Goal: Register for event/course

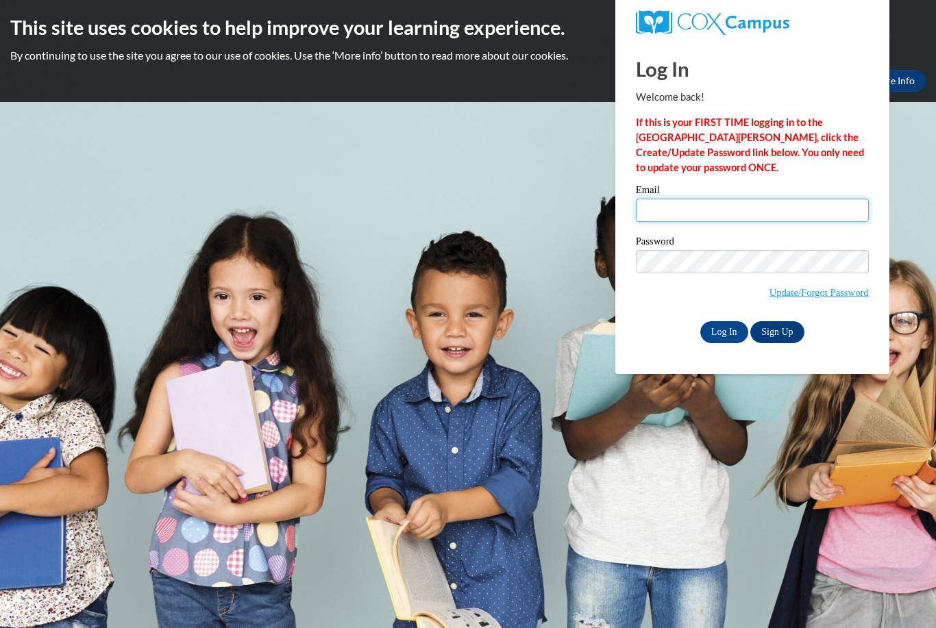
click at [660, 205] on input "Email" at bounding box center [752, 210] width 233 height 23
type input "[PERSON_NAME][EMAIL_ADDRESS][DOMAIN_NAME]"
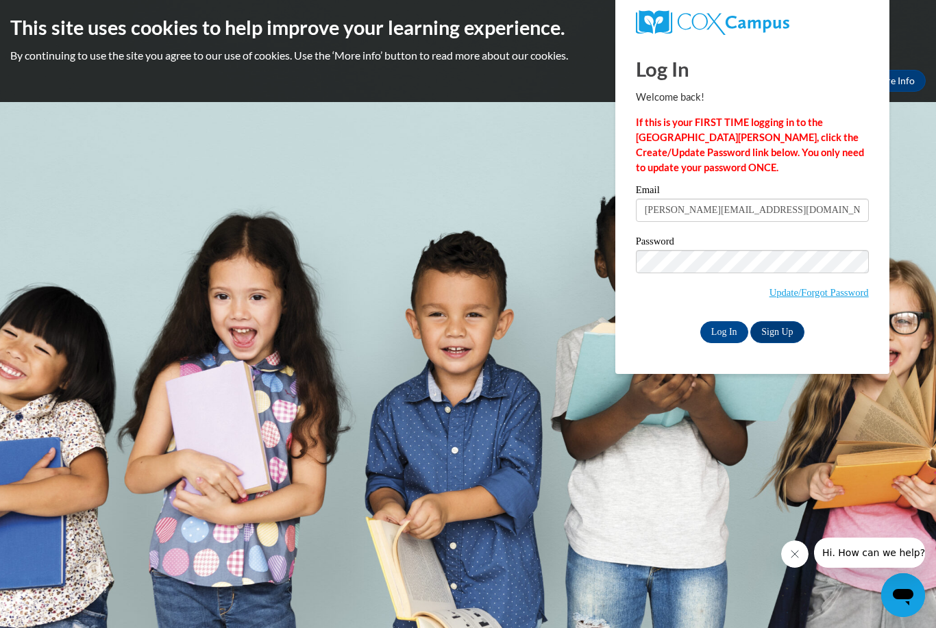
click at [723, 331] on input "Log In" at bounding box center [724, 332] width 48 height 22
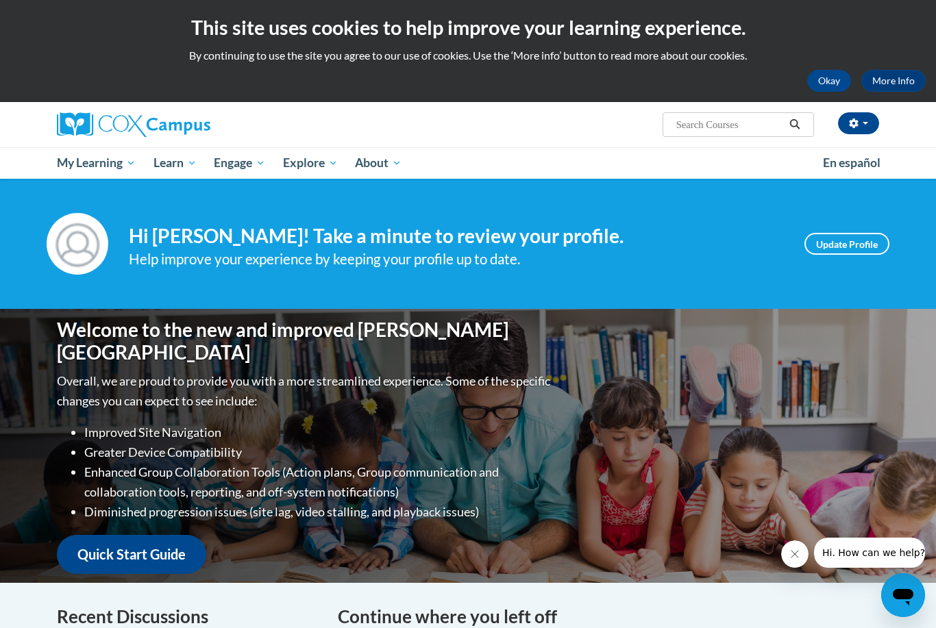
click at [819, 85] on button "Okay" at bounding box center [829, 81] width 44 height 22
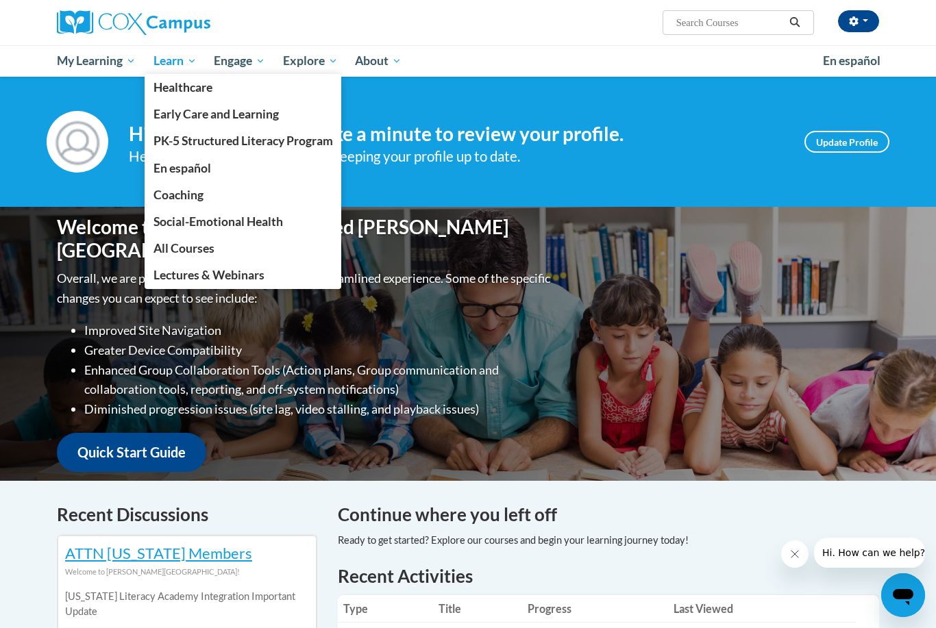
click at [173, 64] on span "Learn" at bounding box center [174, 61] width 43 height 16
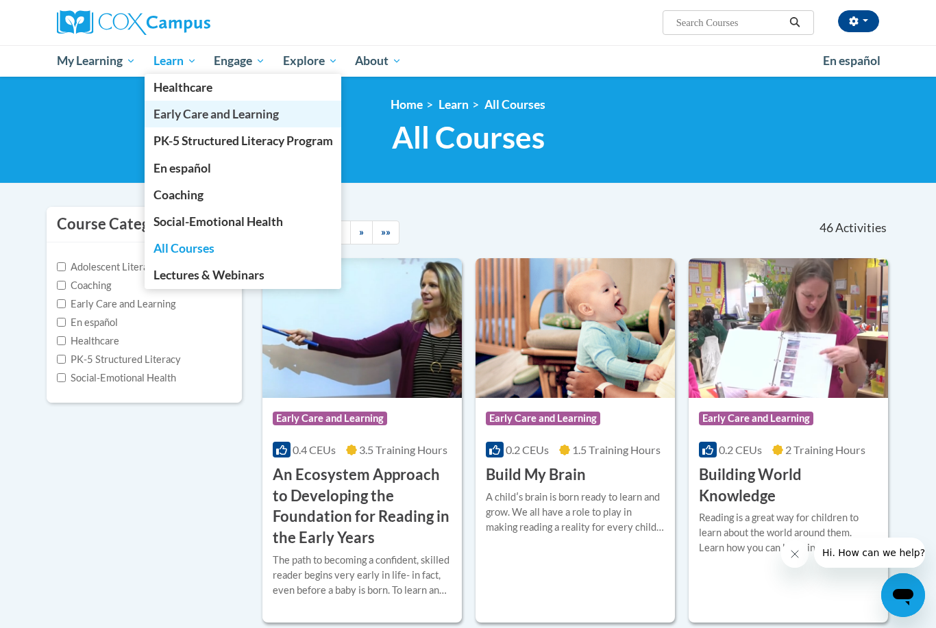
click at [218, 116] on span "Early Care and Learning" at bounding box center [215, 114] width 125 height 14
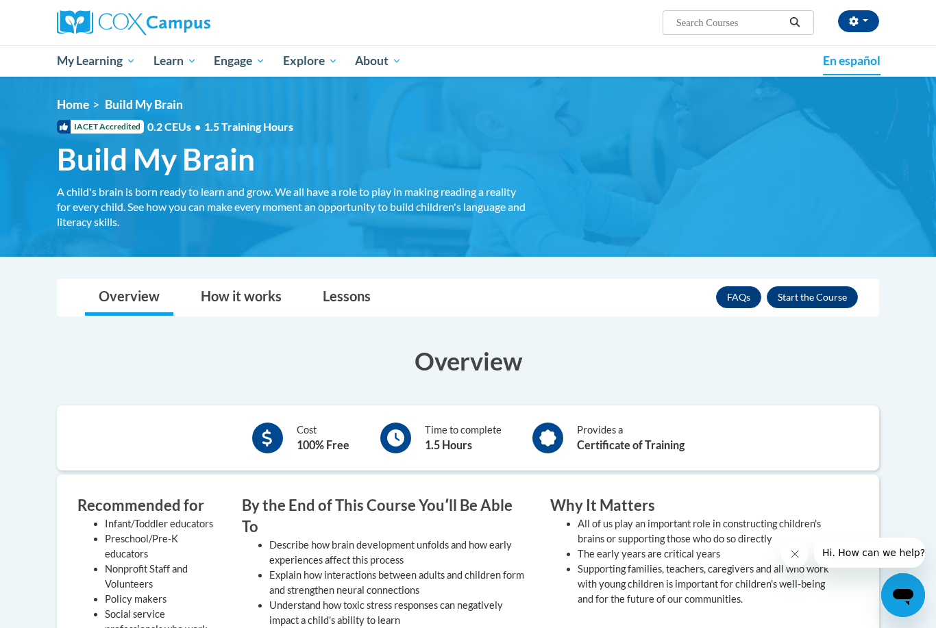
click at [854, 64] on span "En español" at bounding box center [852, 60] width 58 height 14
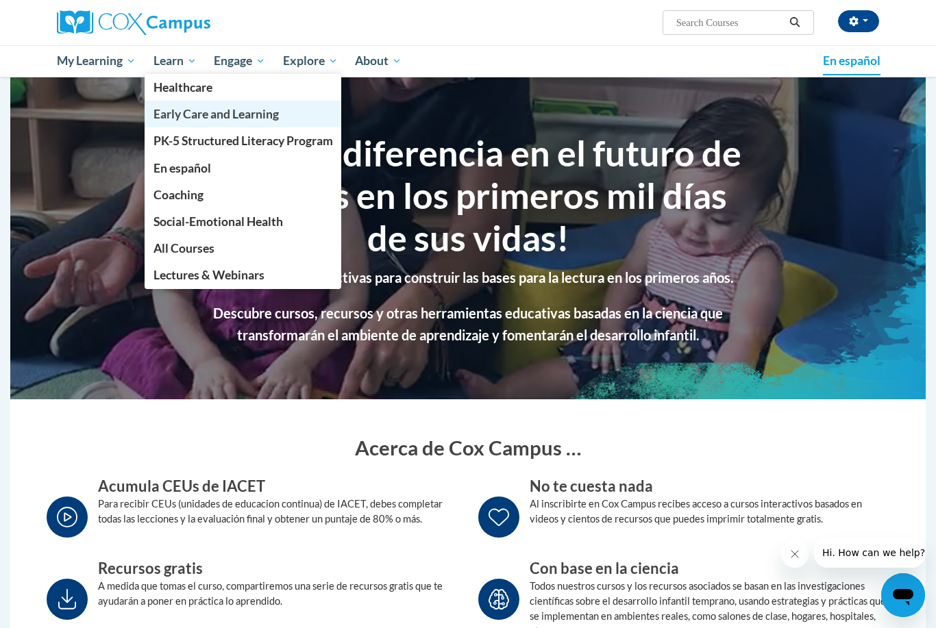
click at [188, 115] on span "Early Care and Learning" at bounding box center [215, 114] width 125 height 14
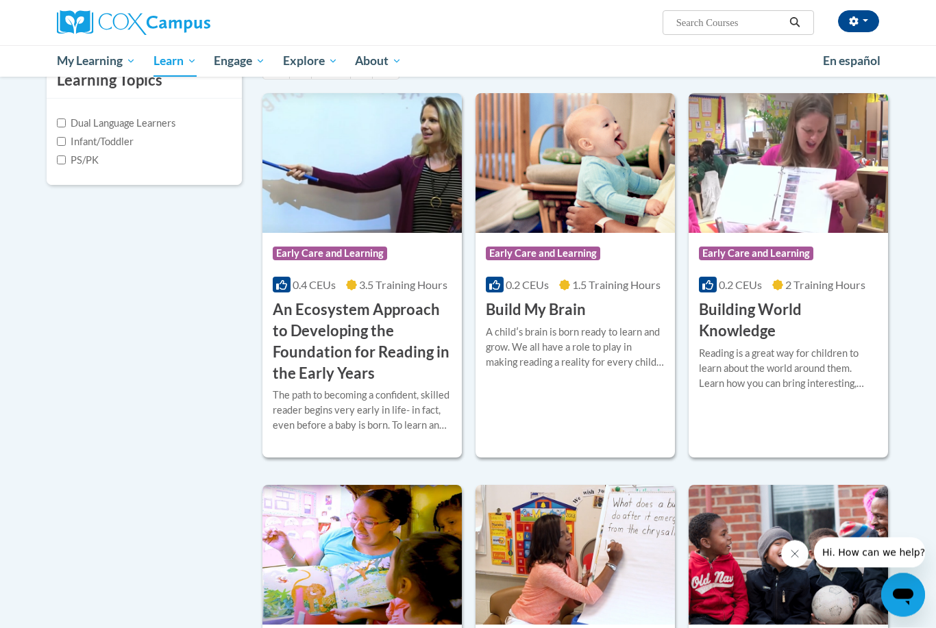
scroll to position [341, 0]
click at [555, 233] on img at bounding box center [574, 163] width 199 height 140
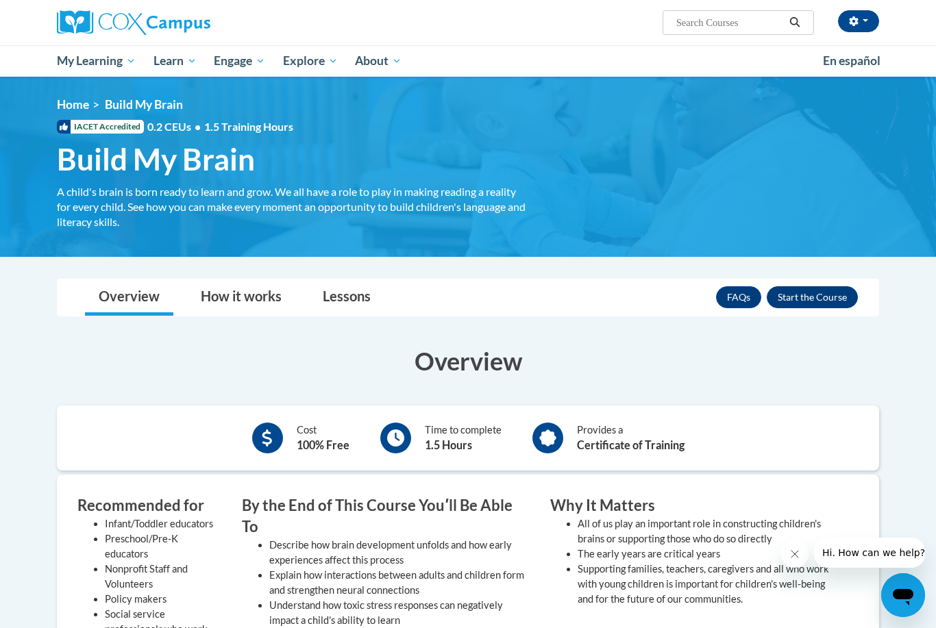
click at [816, 298] on button "Enroll" at bounding box center [812, 297] width 91 height 22
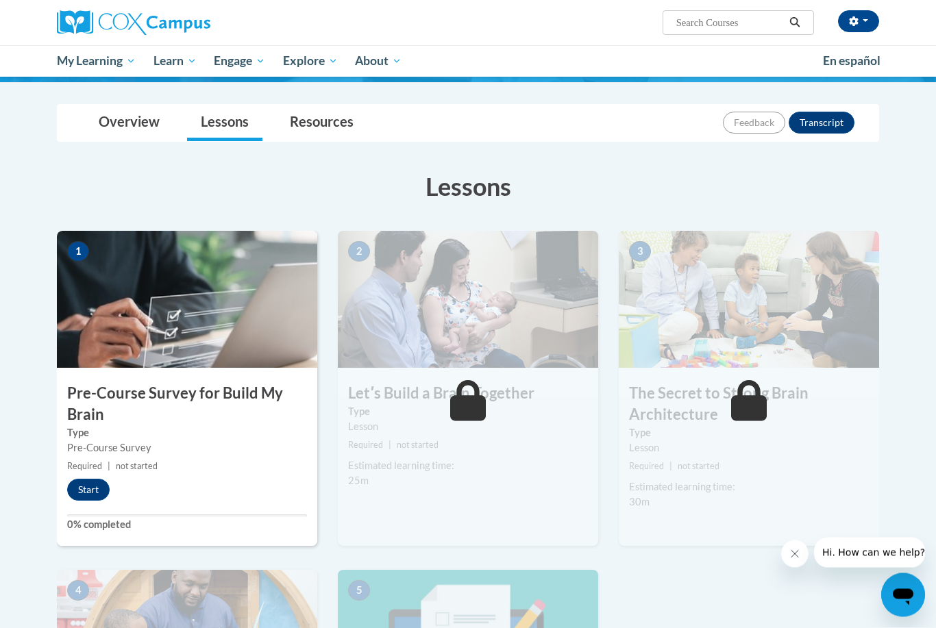
scroll to position [127, 0]
click at [90, 486] on button "Start" at bounding box center [88, 490] width 42 height 22
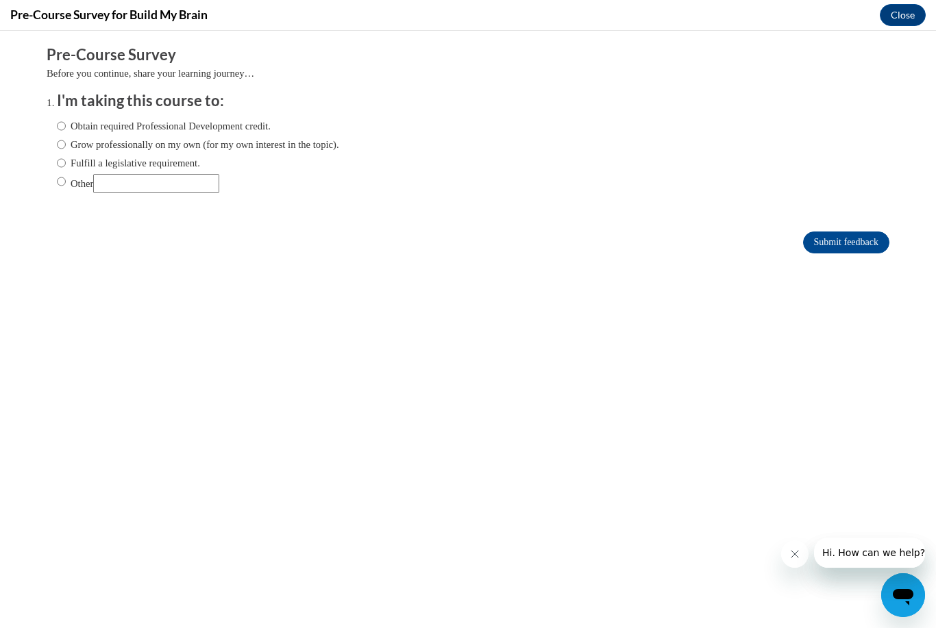
scroll to position [0, 0]
click at [68, 144] on label "Grow professionally on my own (for my own interest in the topic)." at bounding box center [198, 144] width 282 height 15
click at [66, 144] on input "Grow professionally on my own (for my own interest in the topic)." at bounding box center [61, 144] width 9 height 15
radio input "true"
click at [61, 127] on input "Obtain required Professional Development credit." at bounding box center [61, 126] width 9 height 15
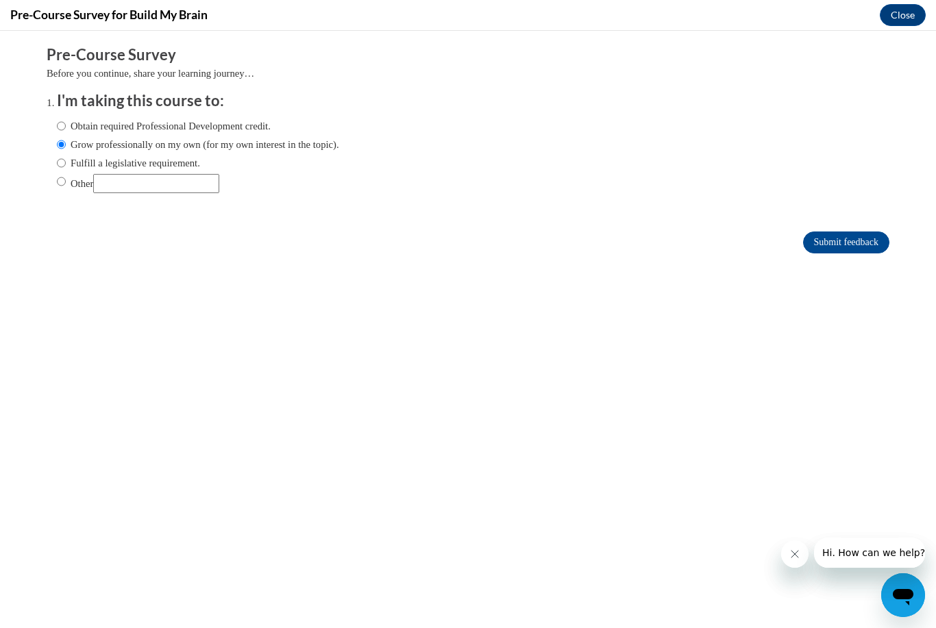
radio input "true"
click at [60, 143] on input "Grow professionally on my own (for my own interest in the topic)." at bounding box center [61, 144] width 9 height 15
radio input "true"
